Goal: Task Accomplishment & Management: Use online tool/utility

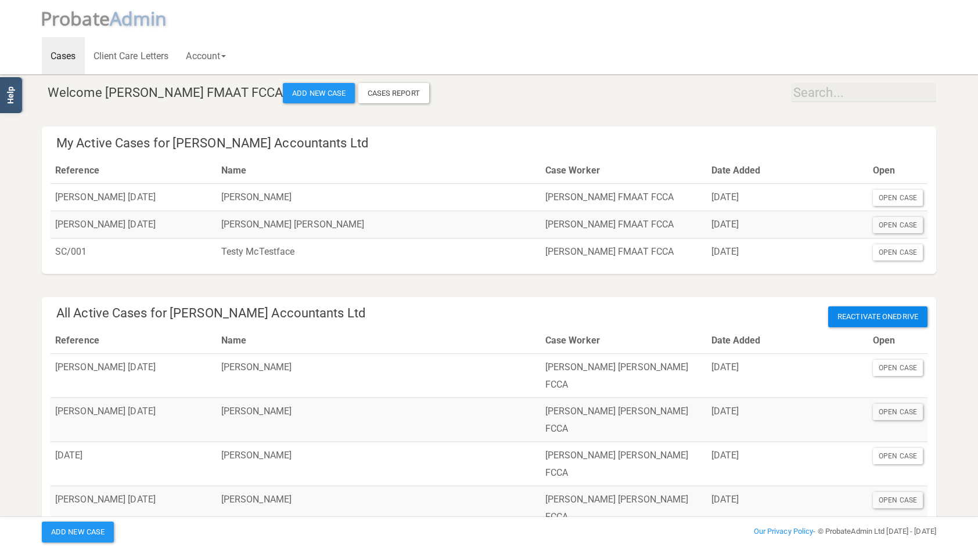
click at [898, 319] on span "Reactivate OneDrive" at bounding box center [877, 317] width 99 height 21
click at [849, 314] on span "Reactivate OneDrive" at bounding box center [877, 317] width 99 height 21
click at [856, 323] on span "Reactivate OneDrive" at bounding box center [877, 317] width 99 height 21
click at [875, 310] on span "Reactivate OneDrive" at bounding box center [877, 317] width 99 height 21
click at [886, 222] on div "Open Case" at bounding box center [898, 225] width 50 height 16
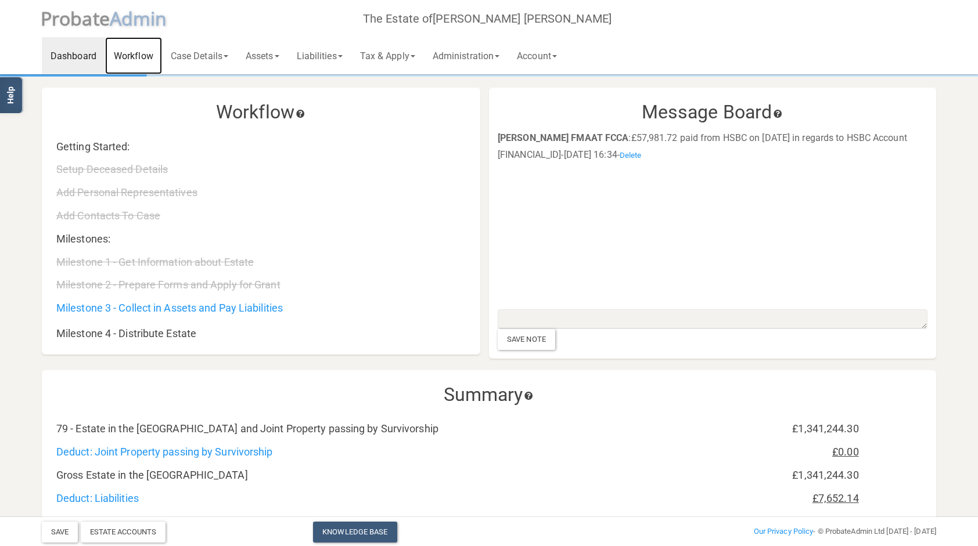
click at [126, 51] on link "Workflow" at bounding box center [133, 55] width 57 height 37
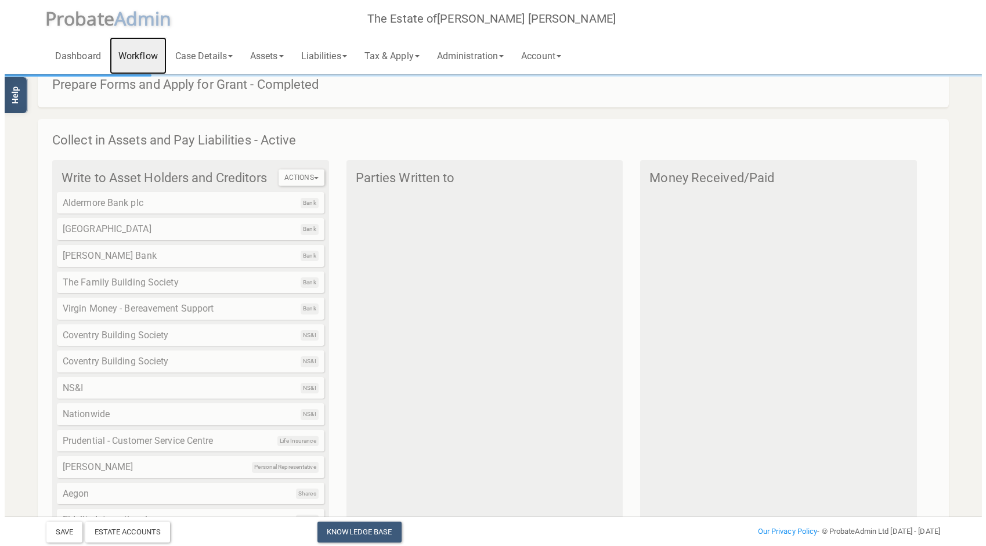
scroll to position [28, 0]
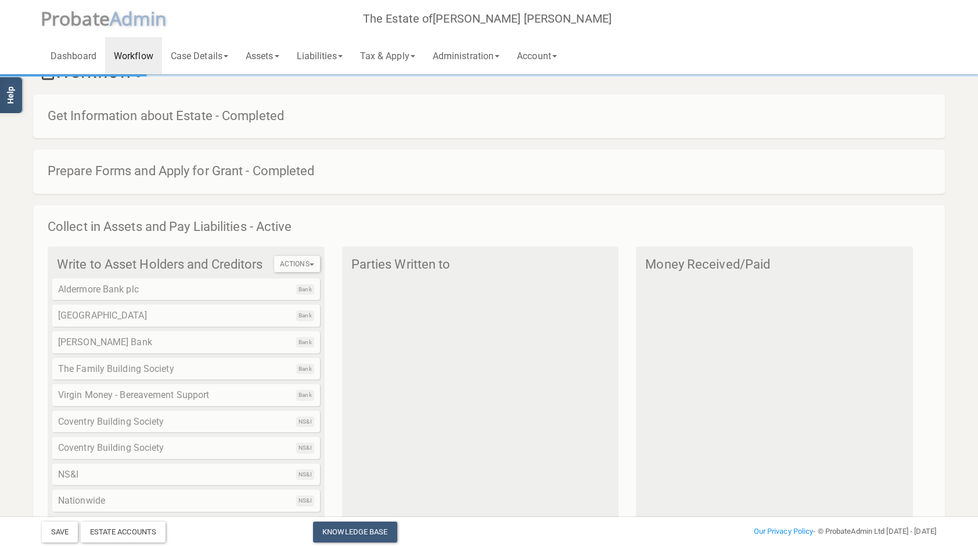
click at [260, 286] on div "Bank Aldermore Bank plc" at bounding box center [186, 290] width 268 height 22
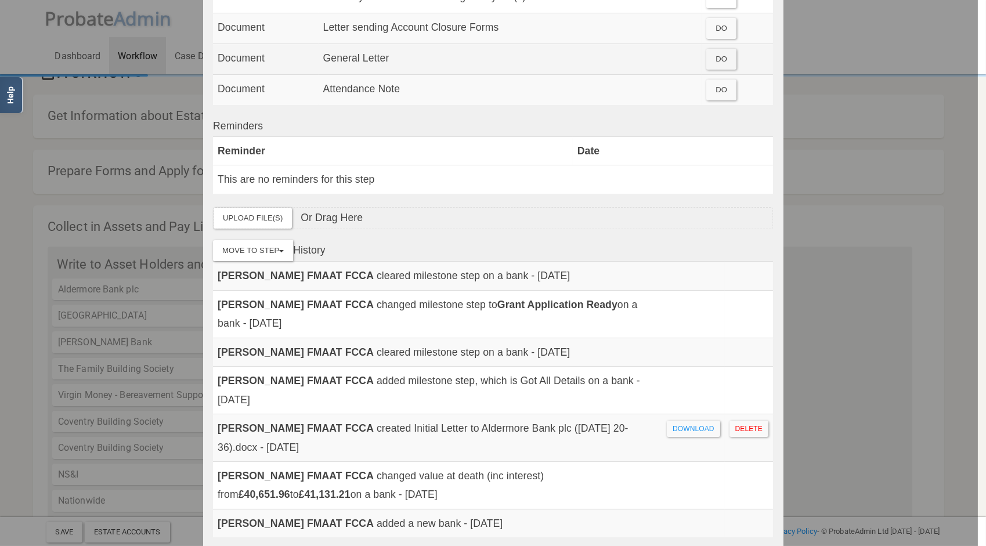
scroll to position [91, 0]
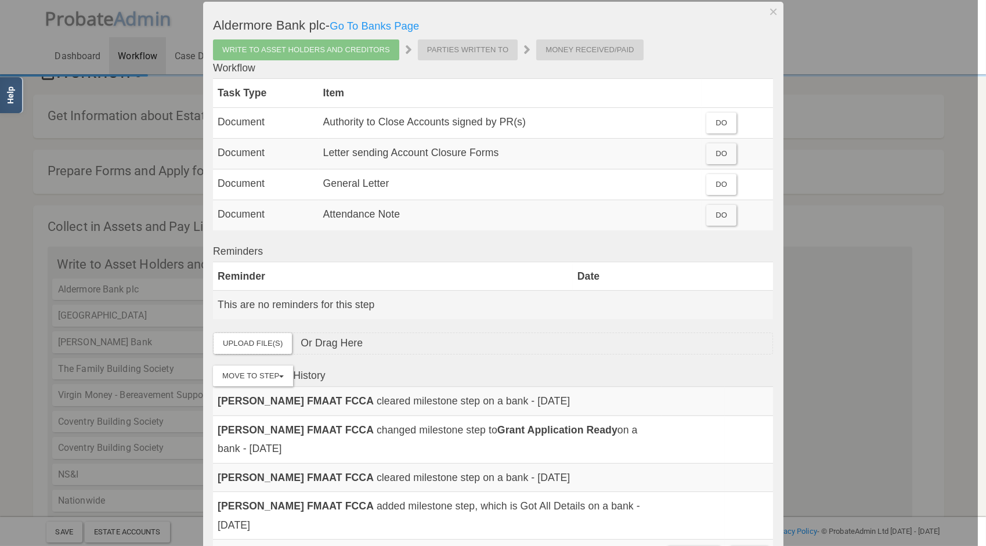
click at [406, 301] on td "This are no reminders for this step" at bounding box center [493, 305] width 560 height 28
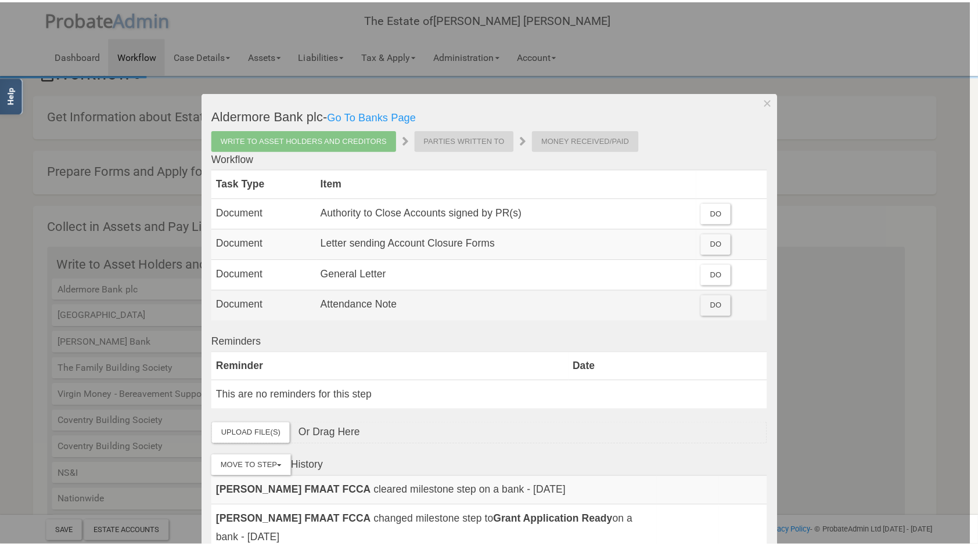
scroll to position [0, 0]
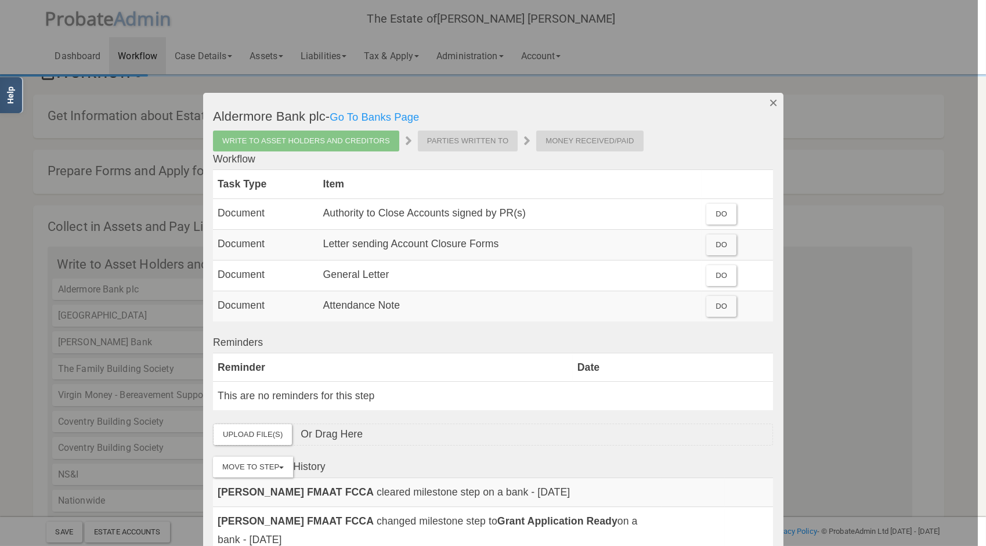
click at [772, 99] on button "Dismiss" at bounding box center [773, 103] width 19 height 20
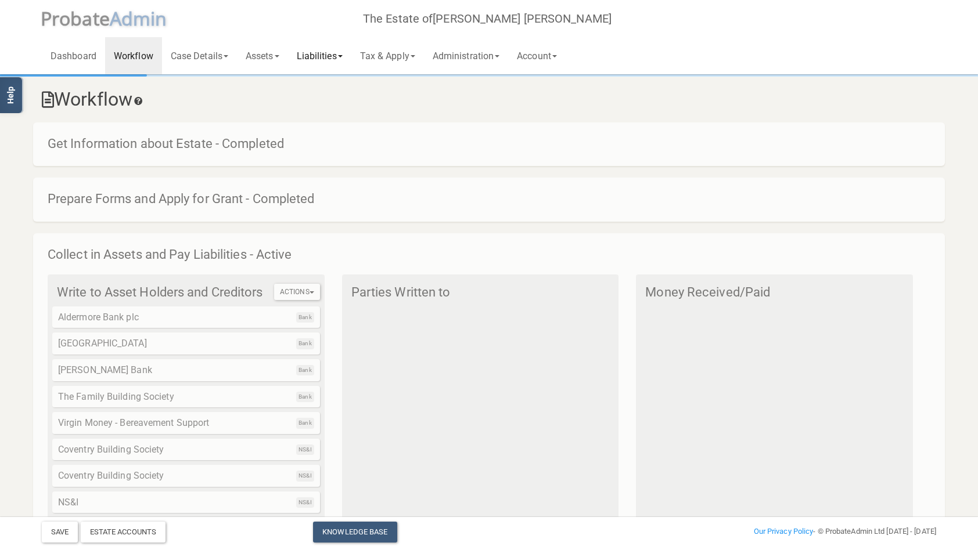
click at [332, 55] on link "Liabilities" at bounding box center [319, 55] width 63 height 37
